Goal: Information Seeking & Learning: Find specific fact

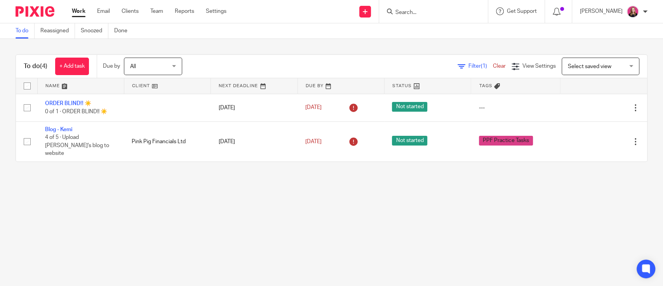
click at [413, 11] on input "Search" at bounding box center [430, 12] width 70 height 7
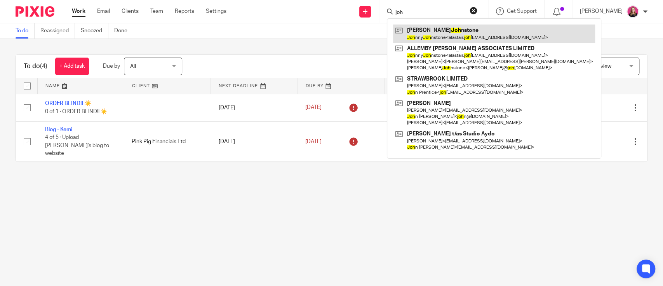
type input "joh"
click at [451, 29] on link at bounding box center [494, 33] width 202 height 18
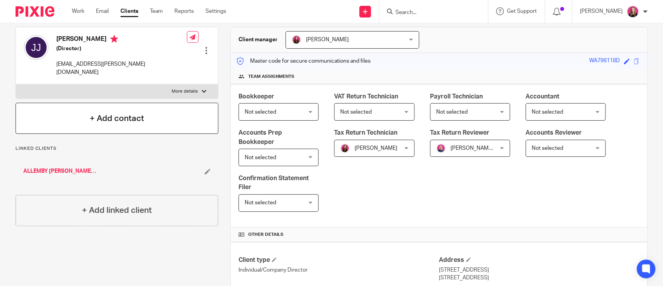
scroll to position [52, 0]
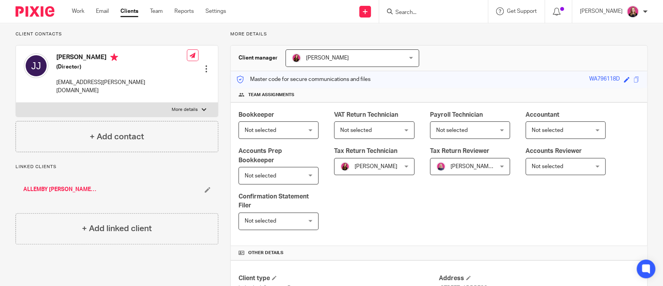
click at [183, 106] on p "More details" at bounding box center [185, 109] width 26 height 6
click at [16, 102] on input "More details" at bounding box center [16, 102] width 0 height 0
checkbox input "true"
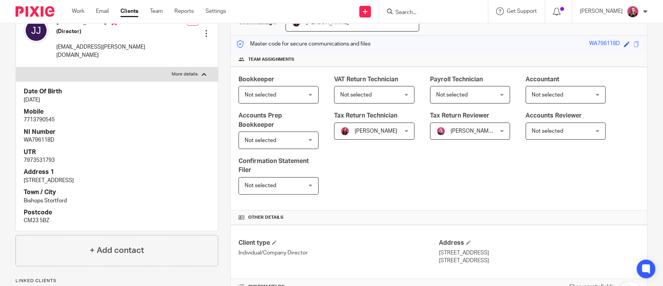
scroll to position [103, 0]
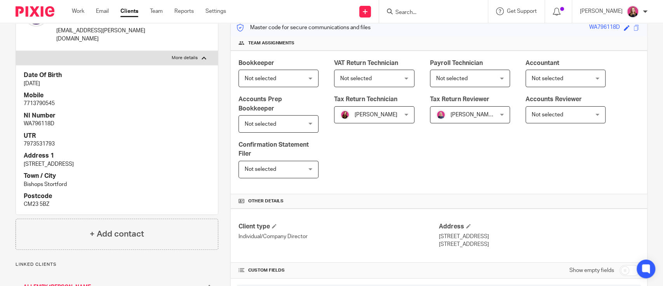
drag, startPoint x: 516, startPoint y: 244, endPoint x: 434, endPoint y: 235, distance: 82.5
click at [439, 235] on div "Address [STREET_ADDRESS] [STREET_ADDRESS]" at bounding box center [539, 235] width 200 height 26
copy div "[STREET_ADDRESS]"
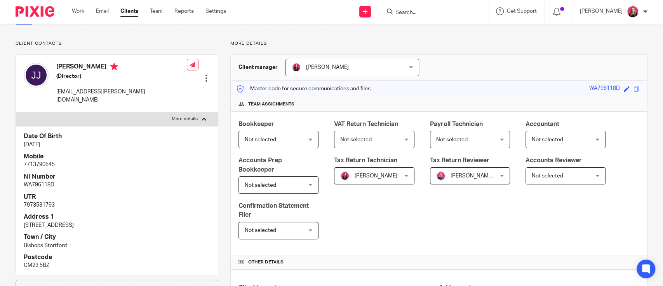
scroll to position [0, 0]
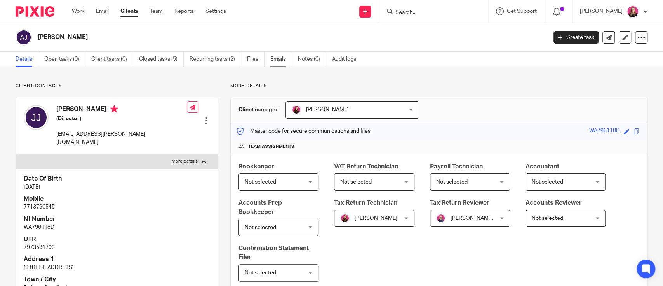
click at [280, 62] on link "Emails" at bounding box center [281, 59] width 22 height 15
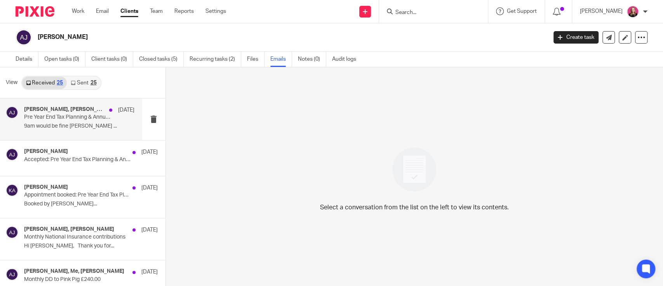
click at [75, 135] on div "Kemi Ahmed, Alastair Johnstone 14 Aug Pre Year End Tax Planning & Annual Review…" at bounding box center [71, 119] width 142 height 42
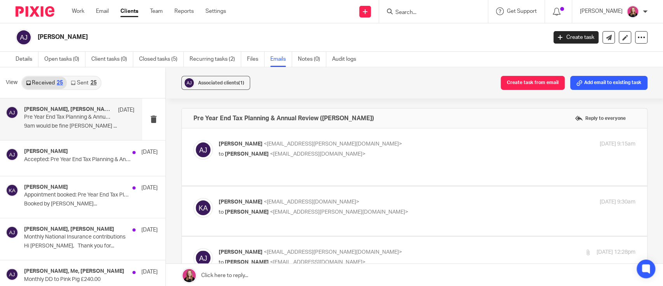
click at [281, 159] on div "Alastair Johnstone <alastair.johnstone@allembyhunt.co.uk> to Kemi Ahmed <kemi@p…" at bounding box center [427, 149] width 417 height 19
checkbox input "true"
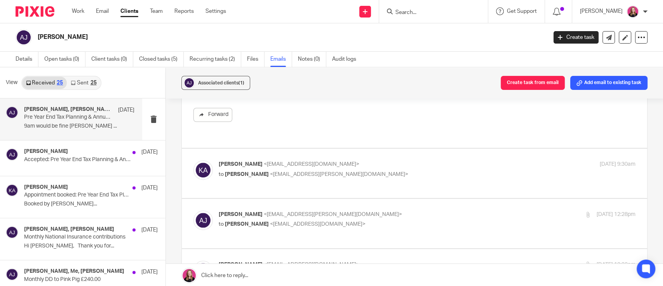
scroll to position [518, 0]
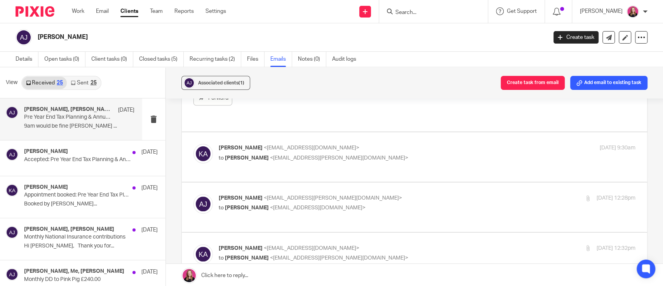
click at [398, 159] on div "Kemi Ahmed <kemi@pinkpigfinancials.co.uk> to Alastair Johnstone <alastair.johns…" at bounding box center [414, 157] width 442 height 26
click at [395, 154] on p "to Alastair Johnstone <alastair.johnstone@allembyhunt.co.uk>" at bounding box center [358, 158] width 278 height 8
checkbox input "true"
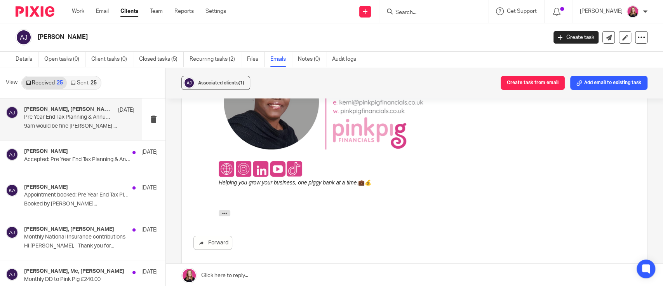
scroll to position [880, 0]
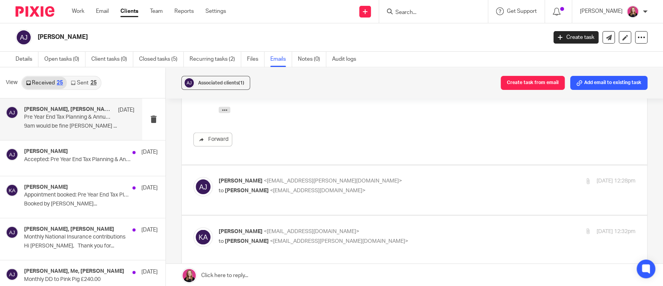
click at [413, 186] on p "to Kemi Ahmed <kemi@pinkpigfinancials.co.uk>" at bounding box center [358, 190] width 278 height 8
checkbox input "true"
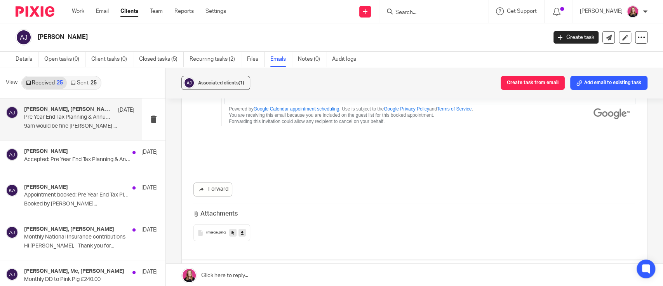
scroll to position [1916, 0]
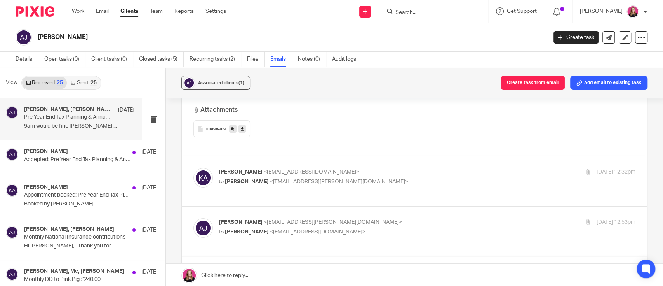
click at [386, 178] on p "to Alastair Johnstone <alastair.johnstone@allembyhunt.co.uk>" at bounding box center [358, 182] width 278 height 8
checkbox input "true"
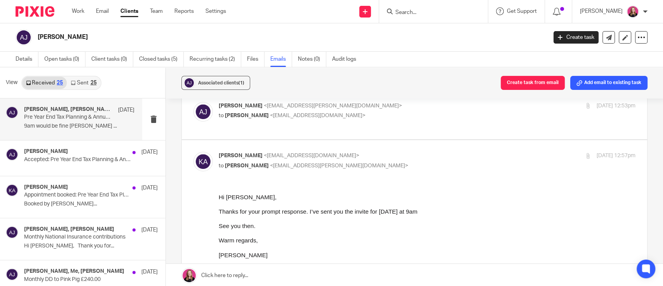
scroll to position [2334, 0]
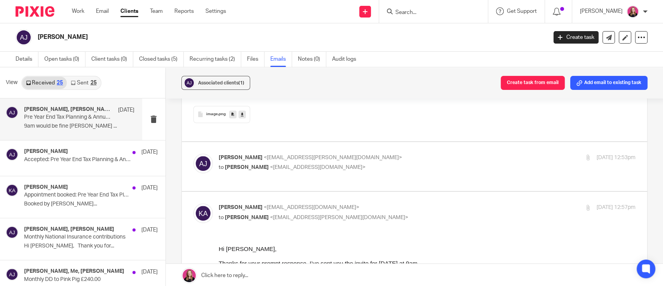
click at [84, 80] on link "Sent 25" at bounding box center [83, 83] width 33 height 12
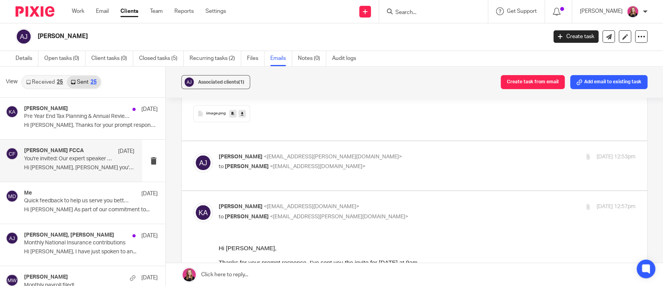
scroll to position [0, 0]
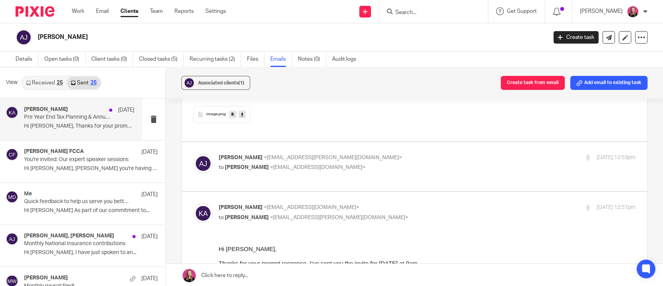
click at [85, 127] on p "Hi Johnny, Thanks for your prompt response...." at bounding box center [79, 126] width 110 height 7
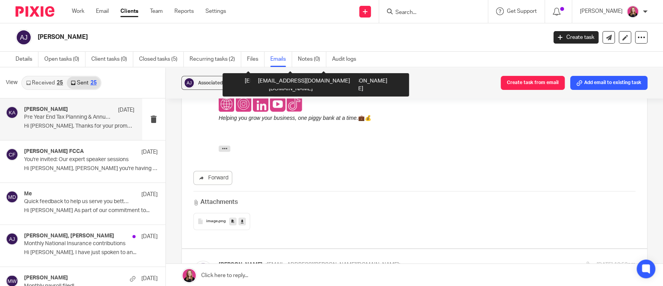
scroll to position [2538, 0]
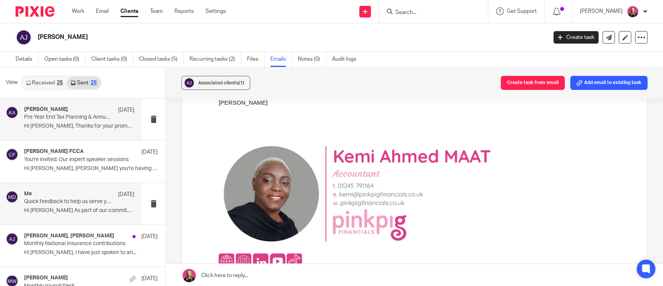
click at [77, 214] on div "Me 1 Aug Quick feedback to help us serve you better 🐷🩷 Hi Johnny As part of our…" at bounding box center [79, 203] width 110 height 26
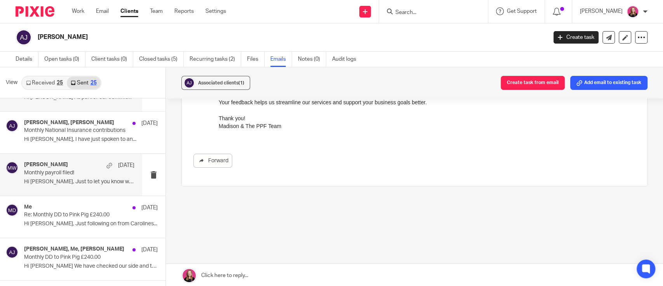
scroll to position [103, 0]
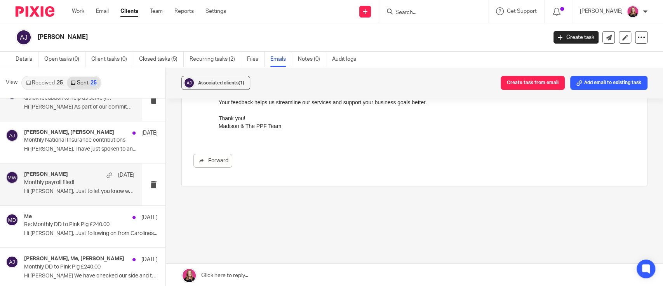
click at [78, 190] on p "Hi Johnny, Just to let you know we have..." at bounding box center [79, 191] width 110 height 7
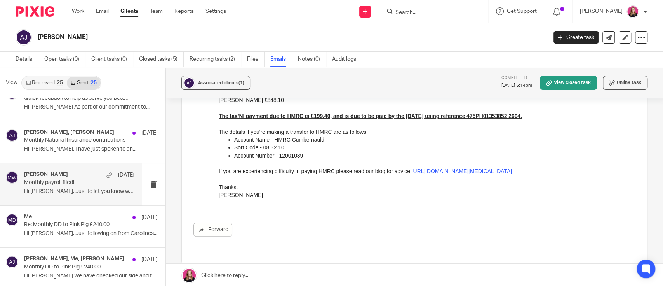
scroll to position [171, 0]
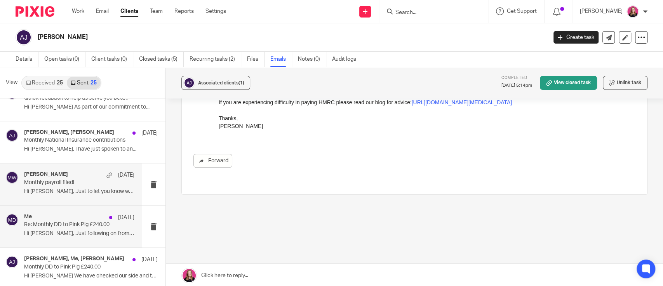
click at [75, 232] on p "Hi Alastair, Just following on from Carolines..." at bounding box center [79, 233] width 110 height 7
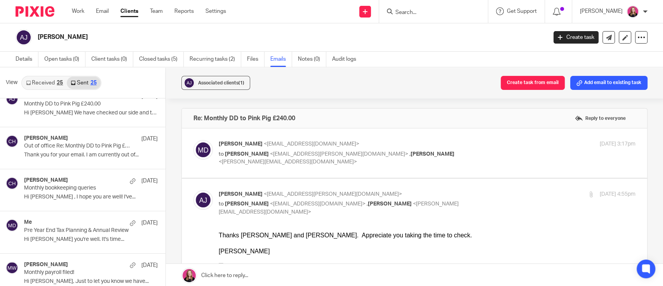
scroll to position [259, 0]
